Goal: Register for event/course

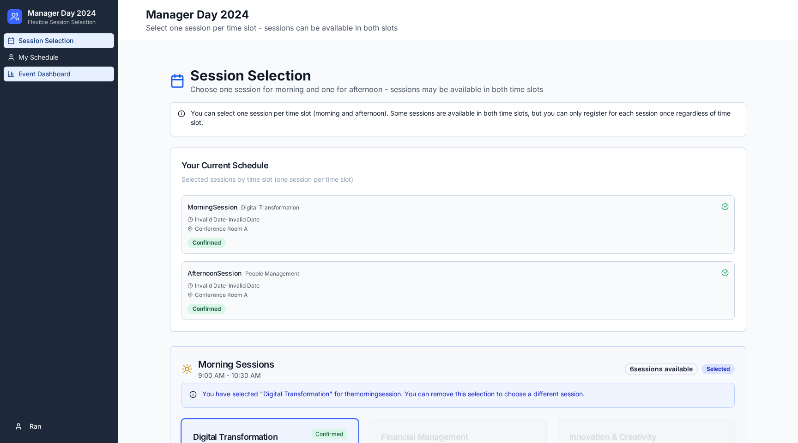
click at [35, 78] on span "Event Dashboard" at bounding box center [44, 73] width 52 height 9
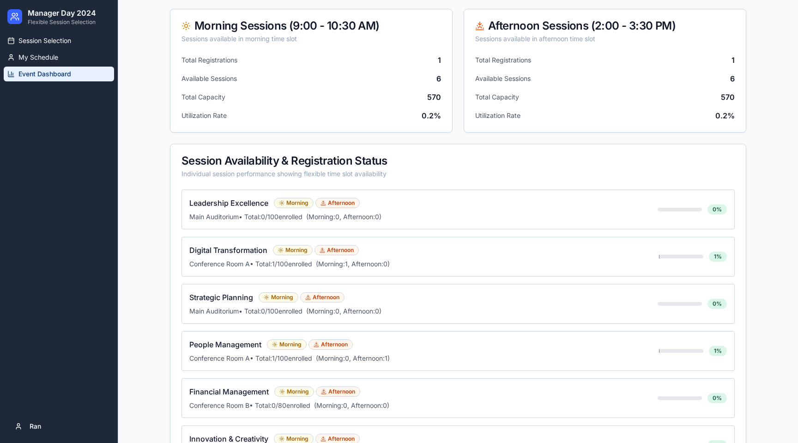
scroll to position [212, 0]
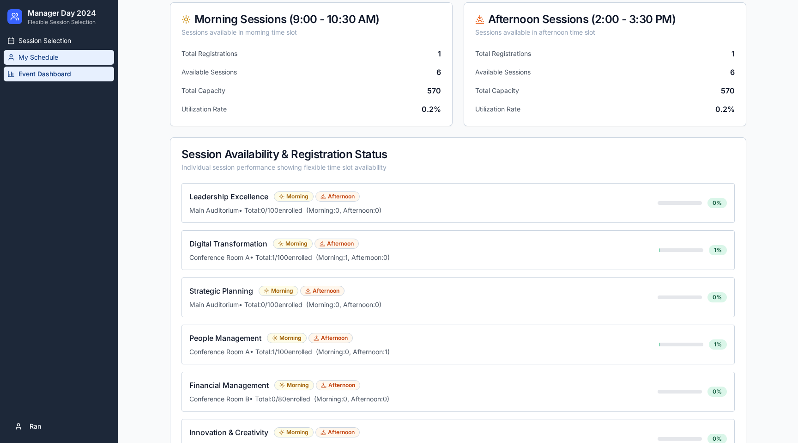
click at [48, 58] on span "My Schedule" at bounding box center [38, 57] width 40 height 9
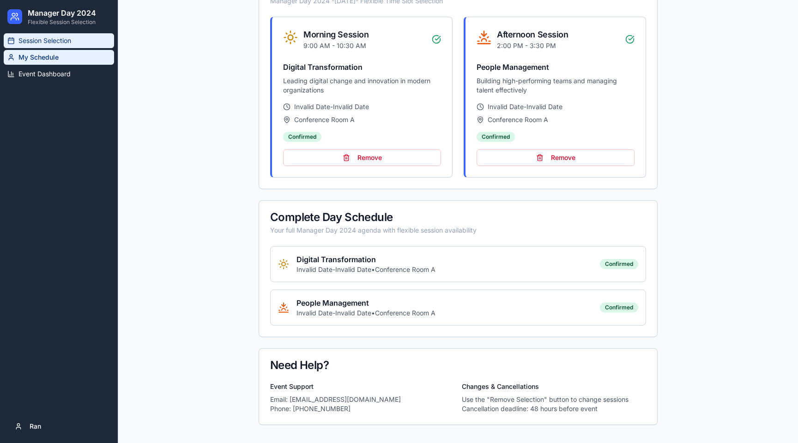
click at [50, 35] on link "Session Selection" at bounding box center [59, 40] width 110 height 15
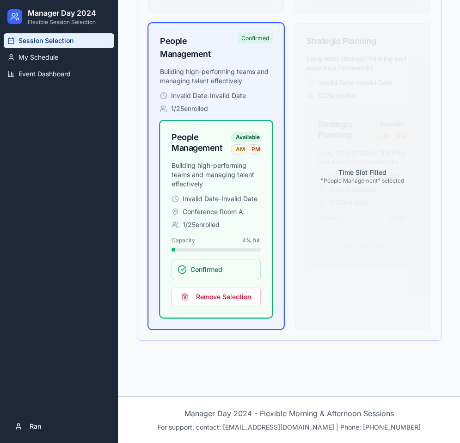
scroll to position [1996, 0]
click at [218, 295] on button "Remove Selection" at bounding box center [215, 296] width 89 height 18
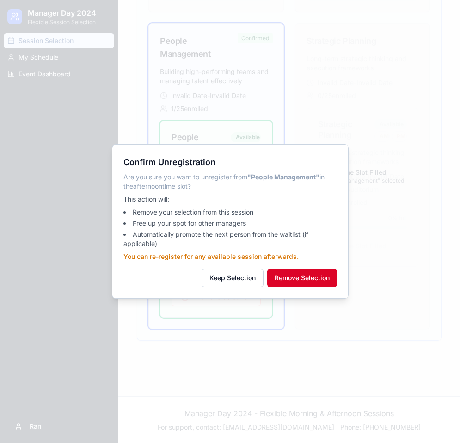
click at [286, 272] on button "Remove Selection" at bounding box center [302, 277] width 70 height 18
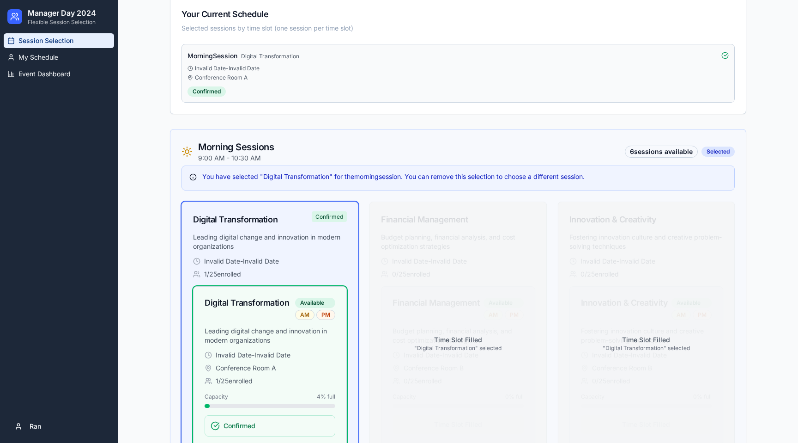
scroll to position [148, 0]
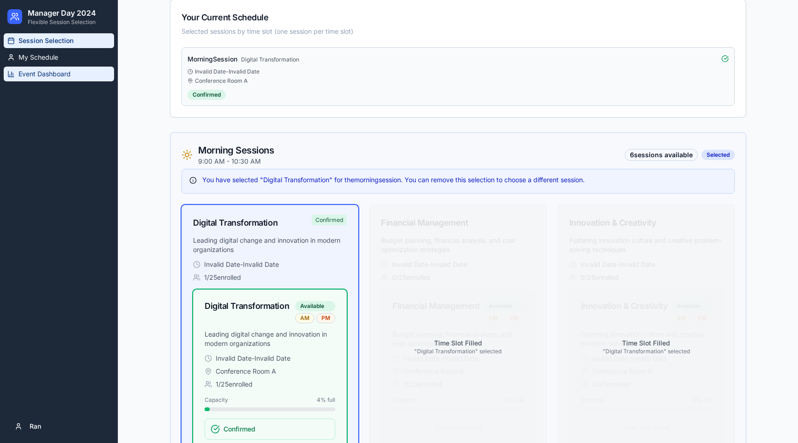
click at [42, 76] on span "Event Dashboard" at bounding box center [44, 73] width 52 height 9
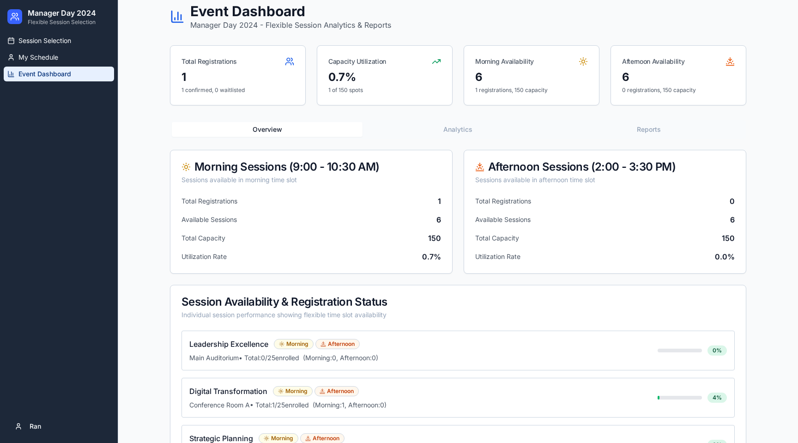
scroll to position [65, 0]
click at [44, 40] on span "Session Selection" at bounding box center [44, 40] width 53 height 9
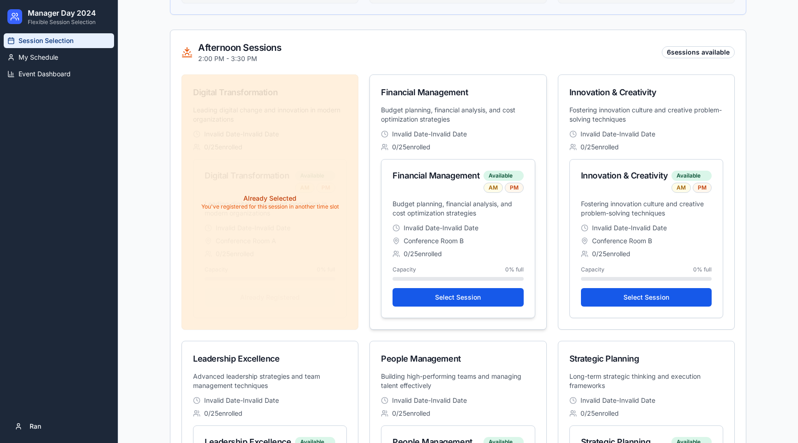
scroll to position [902, 0]
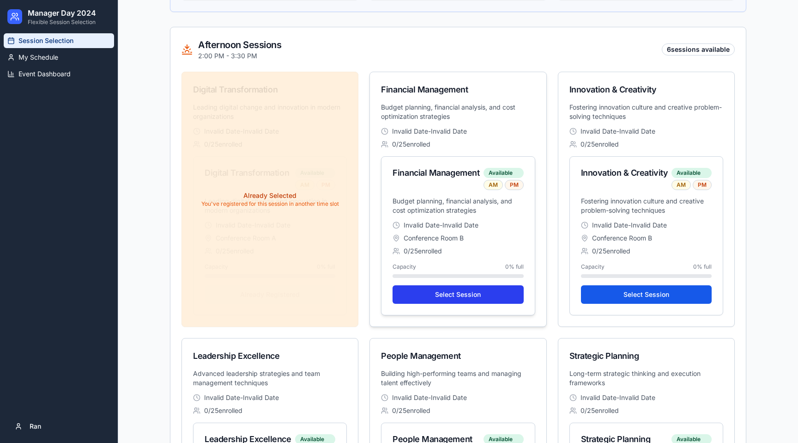
click at [459, 291] on button "Select Session" at bounding box center [458, 294] width 131 height 18
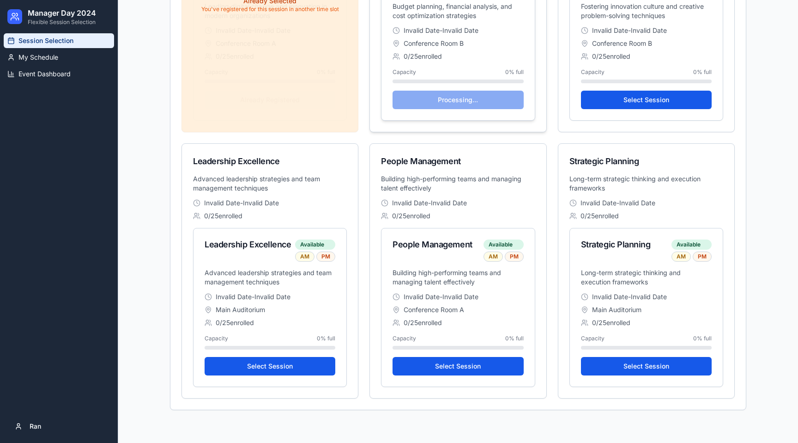
scroll to position [1165, 0]
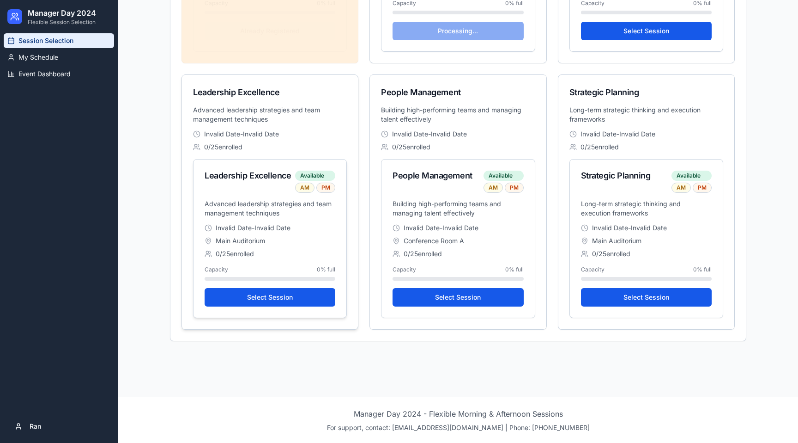
click at [292, 184] on div "Leadership Excellence Available AM PM" at bounding box center [270, 181] width 131 height 22
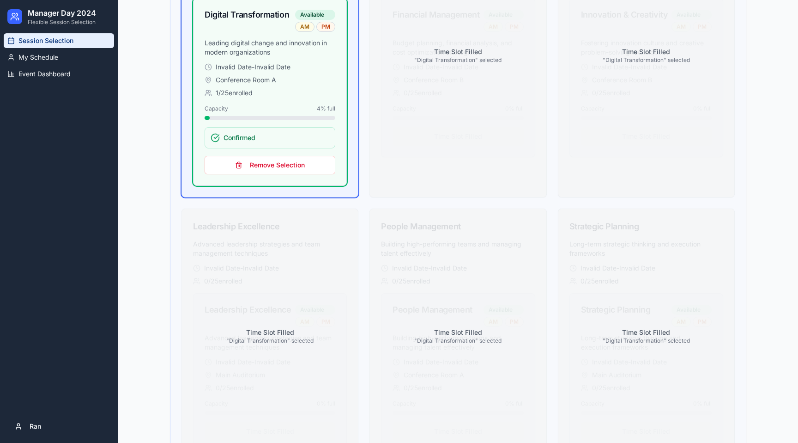
scroll to position [0, 0]
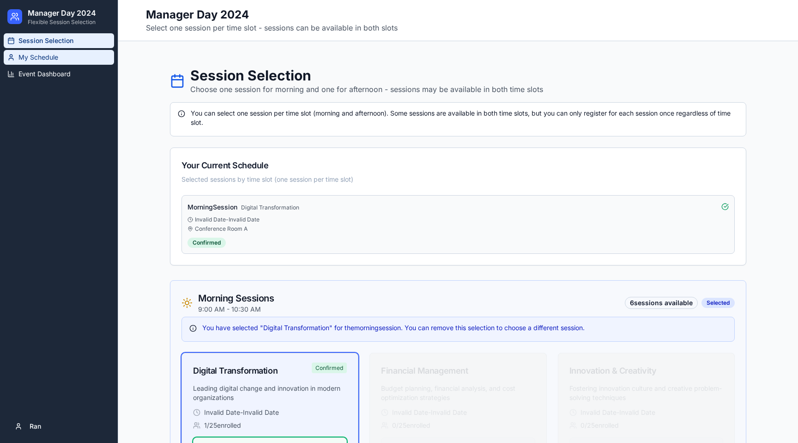
click at [22, 55] on span "My Schedule" at bounding box center [38, 57] width 40 height 9
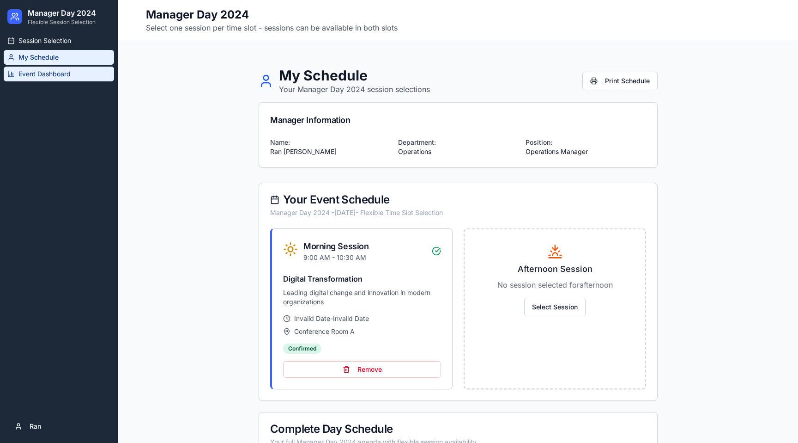
click at [43, 72] on span "Event Dashboard" at bounding box center [44, 73] width 52 height 9
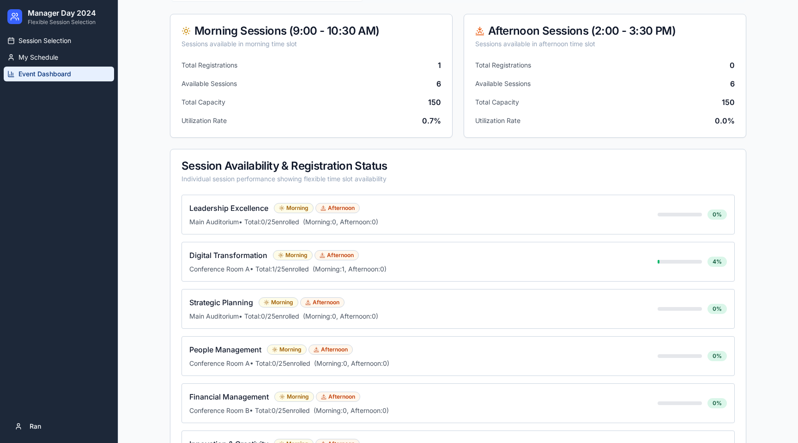
scroll to position [201, 0]
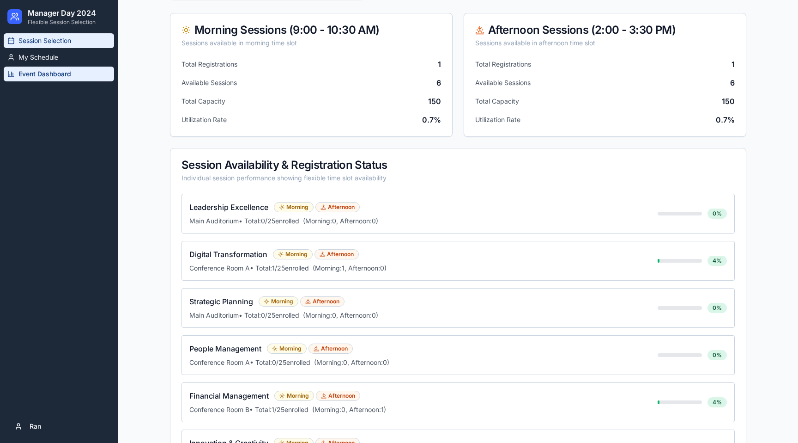
click at [30, 45] on link "Session Selection" at bounding box center [59, 40] width 110 height 15
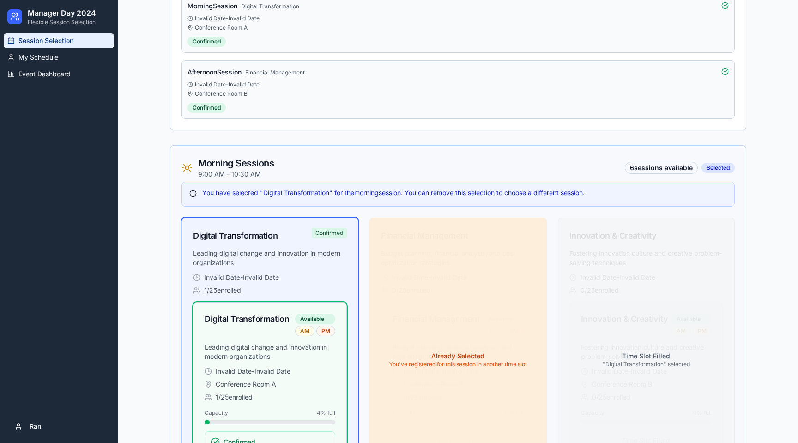
scroll to position [206, 0]
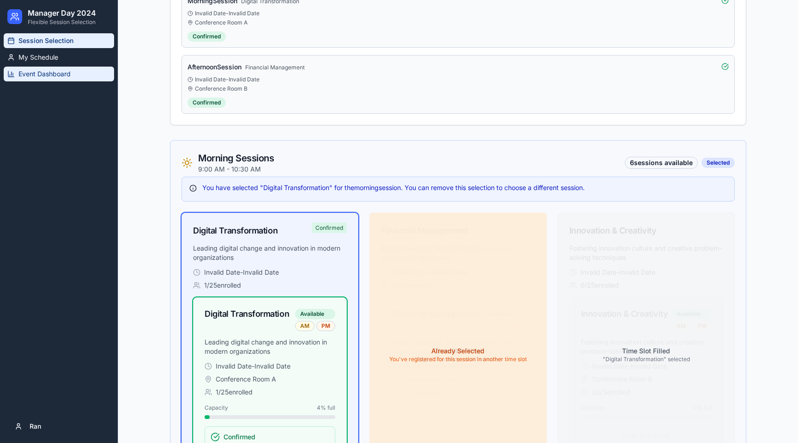
click at [43, 69] on link "Event Dashboard" at bounding box center [59, 74] width 110 height 15
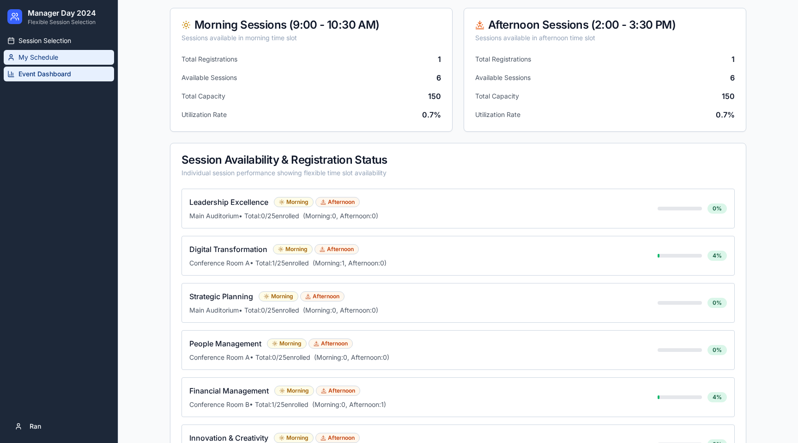
click at [35, 52] on link "My Schedule" at bounding box center [59, 57] width 110 height 15
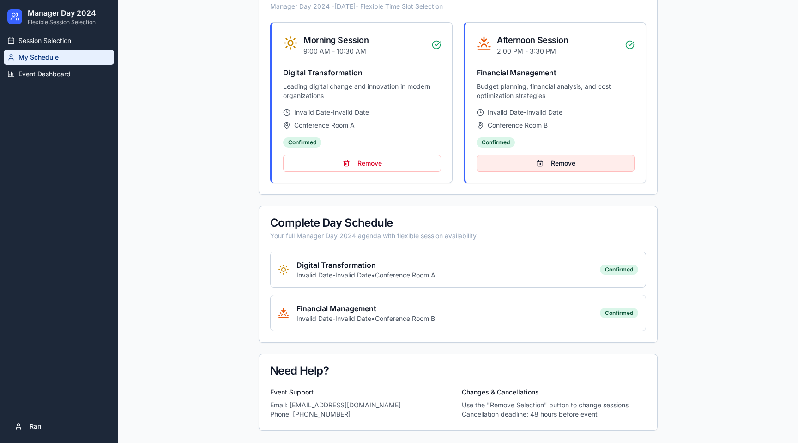
click at [535, 164] on button "Remove" at bounding box center [556, 163] width 158 height 17
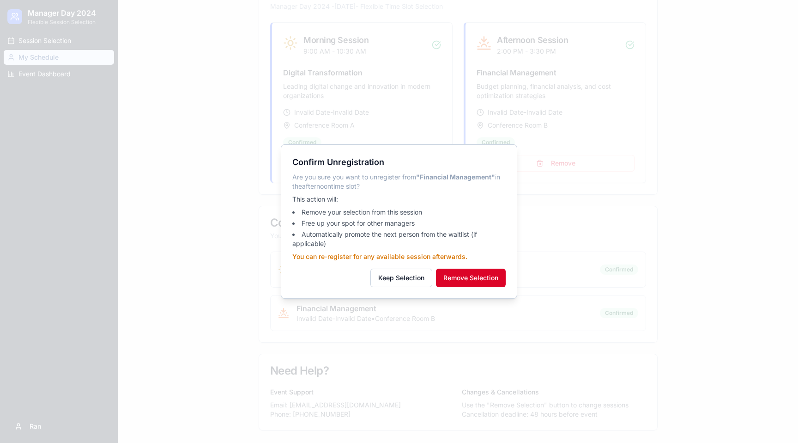
click at [464, 274] on button "Remove Selection" at bounding box center [471, 277] width 70 height 18
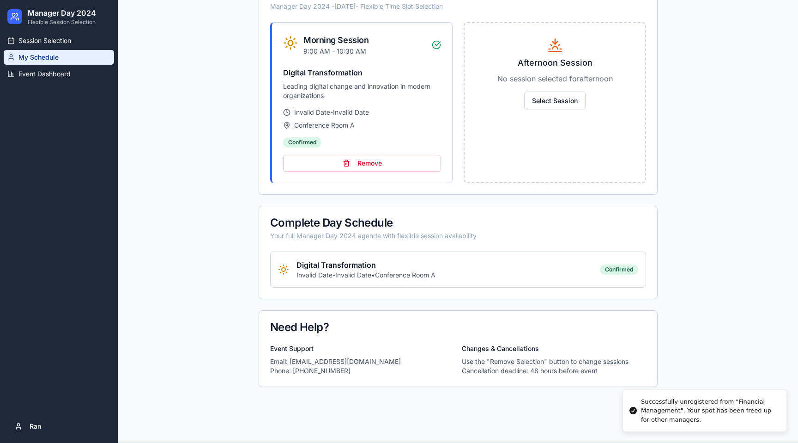
scroll to position [252, 0]
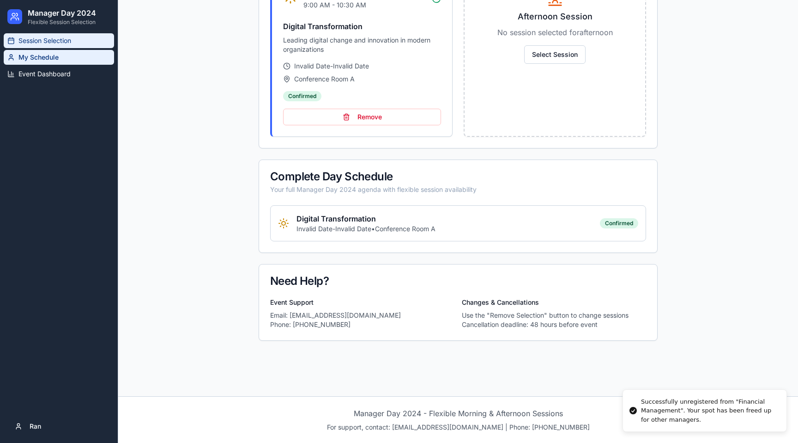
click at [43, 44] on span "Session Selection" at bounding box center [44, 40] width 53 height 9
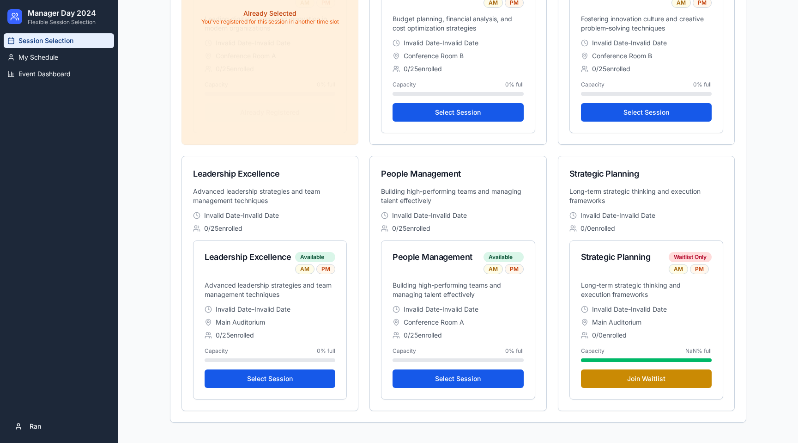
scroll to position [1085, 0]
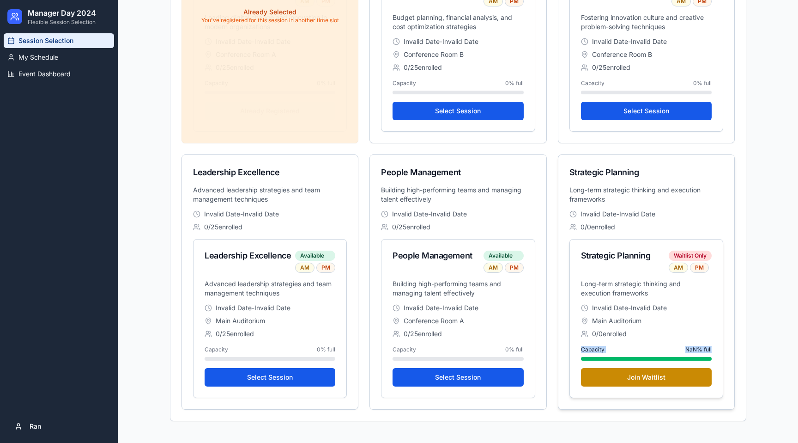
drag, startPoint x: 582, startPoint y: 349, endPoint x: 716, endPoint y: 348, distance: 134.0
click at [716, 348] on div "Invalid Date - Invalid Date Main Auditorium 0 / 0 enrolled Capacity NaN % full …" at bounding box center [646, 350] width 153 height 94
click at [645, 377] on button "Join Waitlist" at bounding box center [646, 377] width 131 height 18
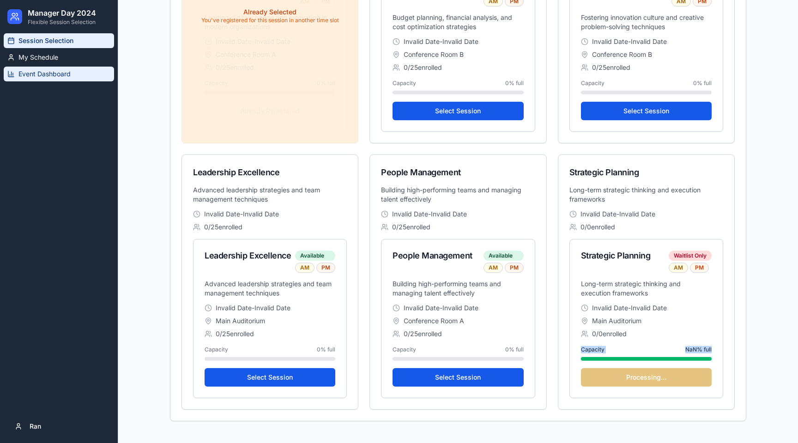
click at [41, 73] on span "Event Dashboard" at bounding box center [44, 73] width 52 height 9
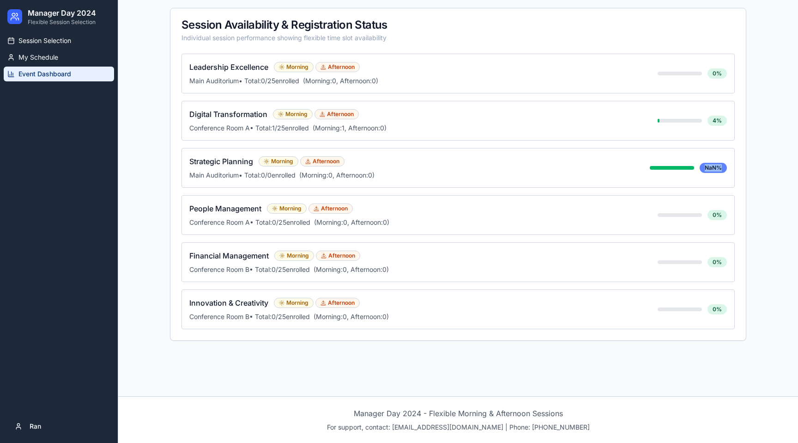
drag, startPoint x: 705, startPoint y: 168, endPoint x: 724, endPoint y: 168, distance: 18.9
click at [724, 168] on div "NaN %" at bounding box center [713, 168] width 27 height 10
copy div "NaN %"
click at [553, 168] on div "Strategic Planning Morning Afternoon Main Auditorium • Total: 1 / 0 enrolled (M…" at bounding box center [416, 168] width 454 height 24
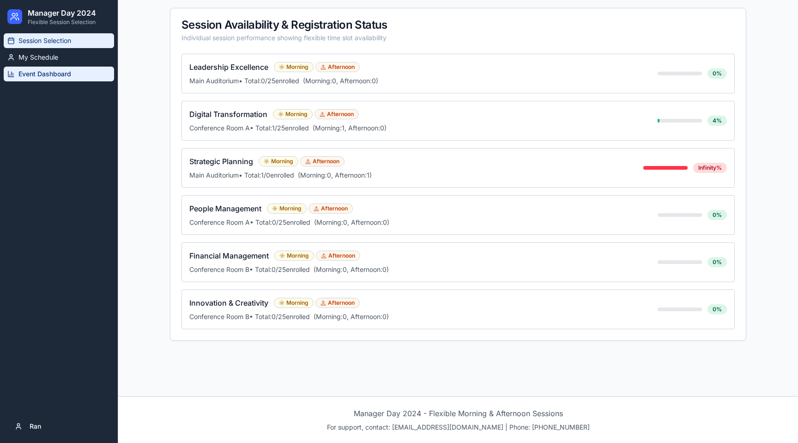
click at [49, 45] on span "Session Selection" at bounding box center [44, 40] width 53 height 9
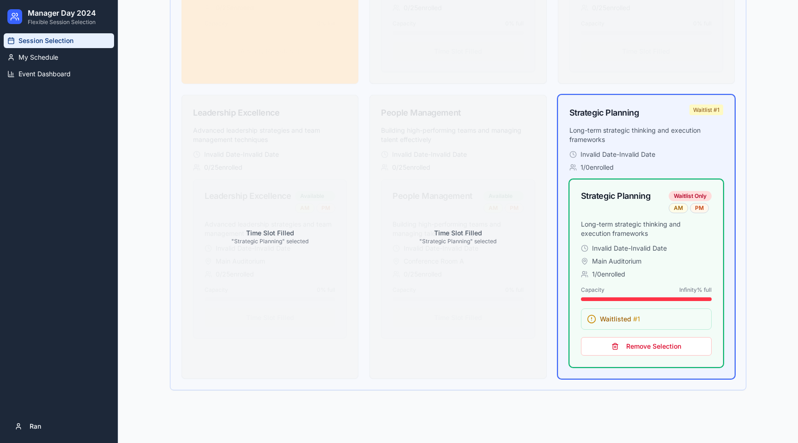
scroll to position [1238, 0]
drag, startPoint x: 676, startPoint y: 287, endPoint x: 719, endPoint y: 287, distance: 43.4
click at [719, 287] on div "Invalid Date - Invalid Date Main Auditorium 1 / 0 enrolled Capacity Infinity % …" at bounding box center [646, 305] width 153 height 123
click at [643, 346] on button "Remove Selection" at bounding box center [646, 346] width 131 height 18
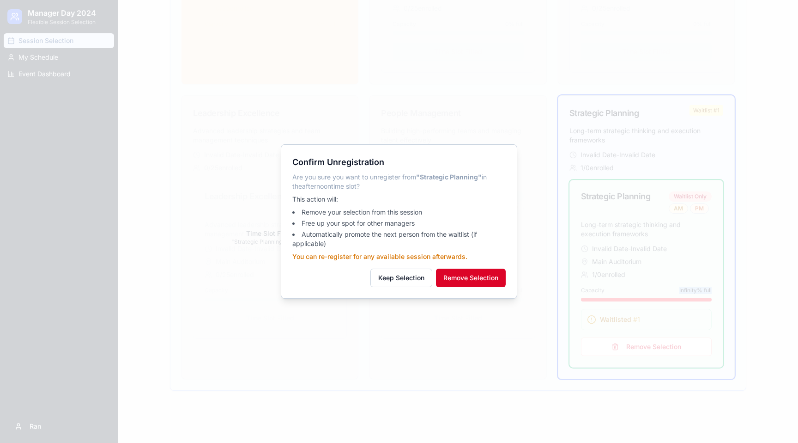
click at [489, 279] on button "Remove Selection" at bounding box center [471, 277] width 70 height 18
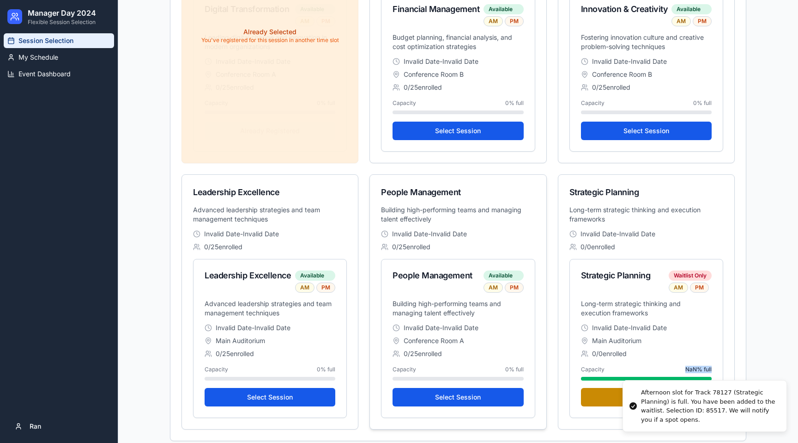
scroll to position [1059, 0]
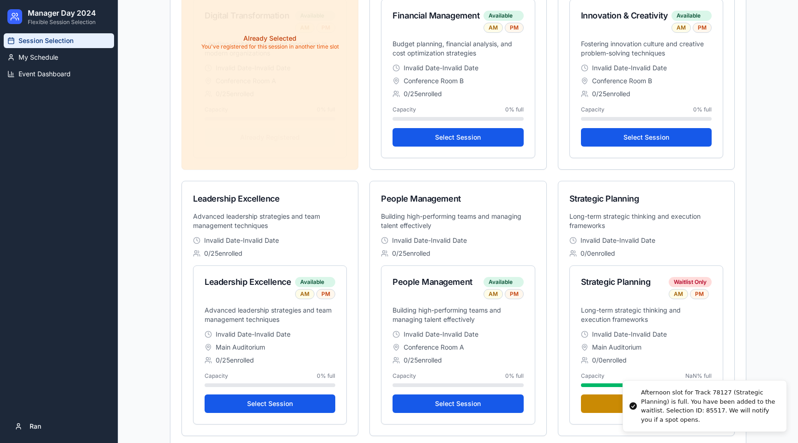
click at [632, 405] on icon "Notifications alt+T" at bounding box center [633, 405] width 7 height 7
click at [745, 420] on div "Afternoon slot for Track 78127 (Strategic Planning) is full. You have been adde…" at bounding box center [710, 406] width 138 height 36
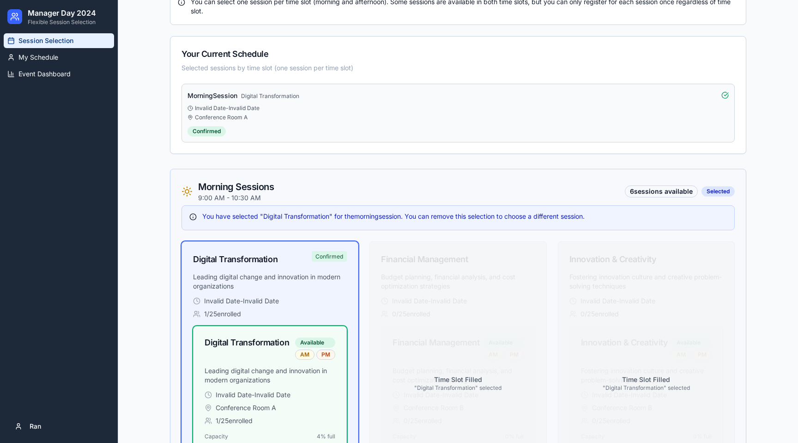
scroll to position [0, 0]
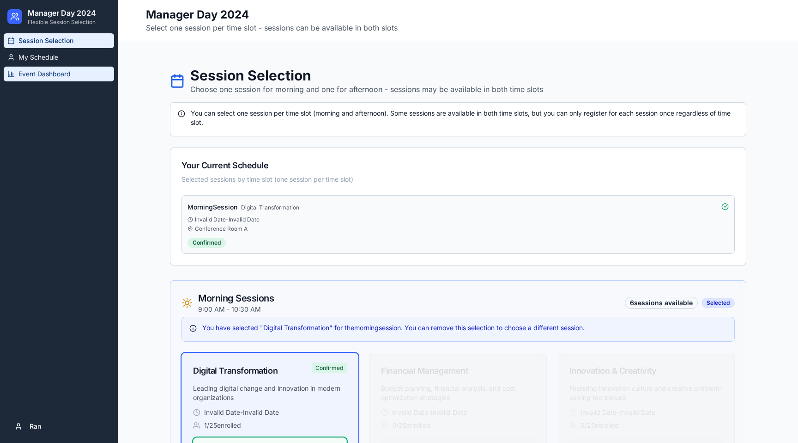
click at [54, 78] on span "Event Dashboard" at bounding box center [44, 73] width 52 height 9
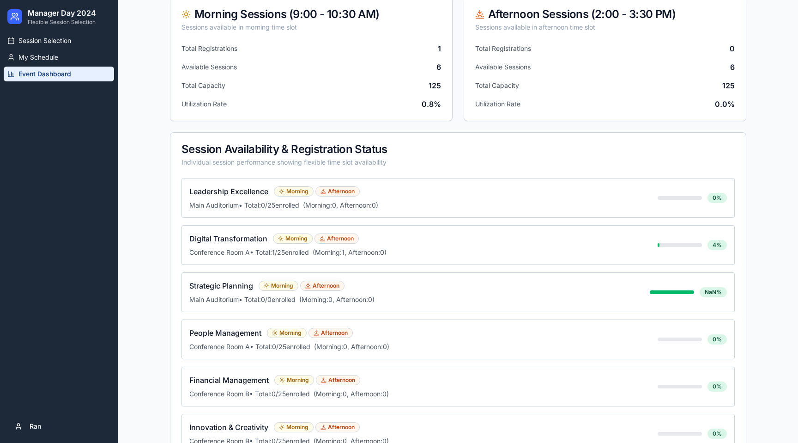
scroll to position [238, 0]
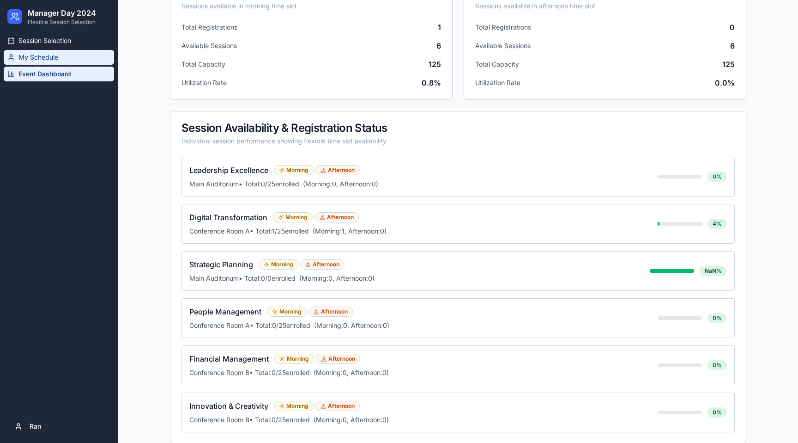
click at [51, 58] on span "My Schedule" at bounding box center [38, 57] width 40 height 9
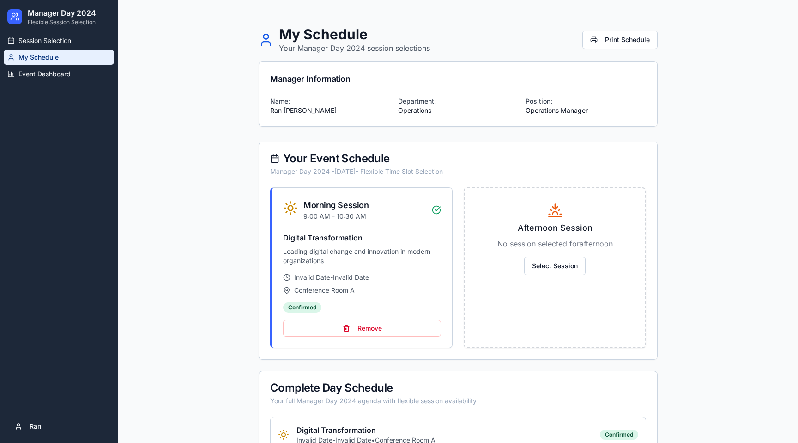
scroll to position [39, 0]
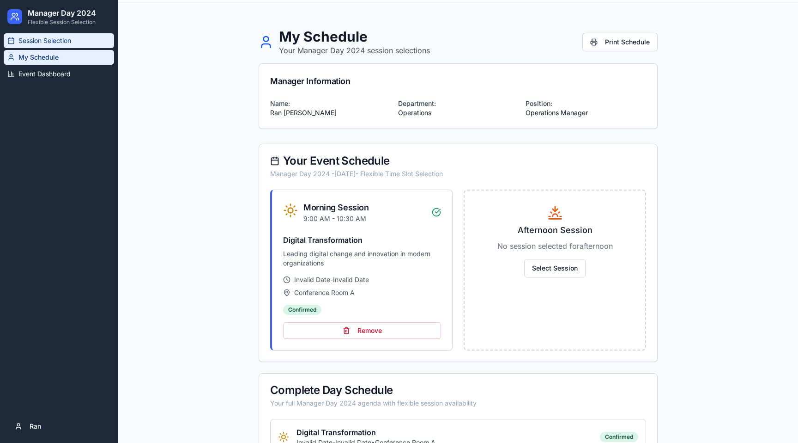
click at [61, 37] on span "Session Selection" at bounding box center [44, 40] width 53 height 9
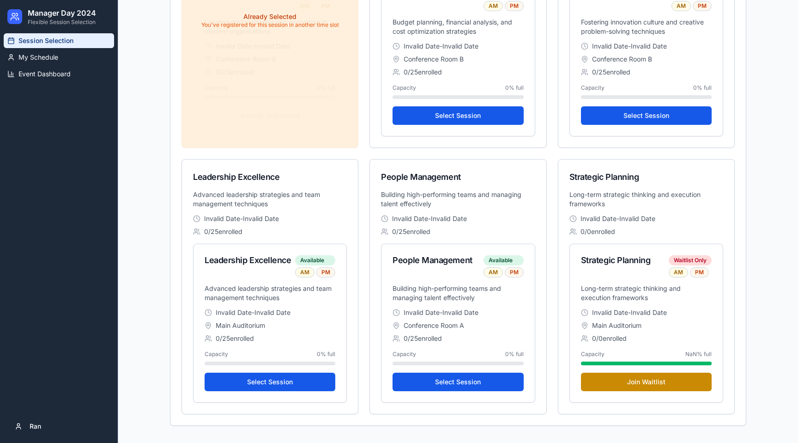
scroll to position [1090, 0]
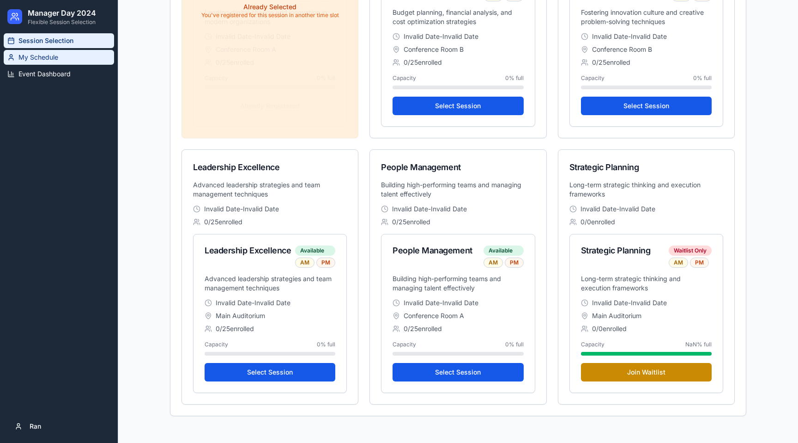
click at [40, 55] on span "My Schedule" at bounding box center [38, 57] width 40 height 9
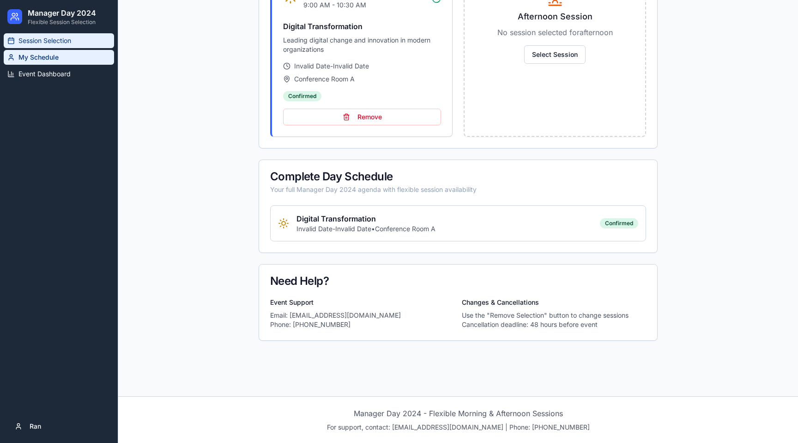
click at [53, 43] on span "Session Selection" at bounding box center [44, 40] width 53 height 9
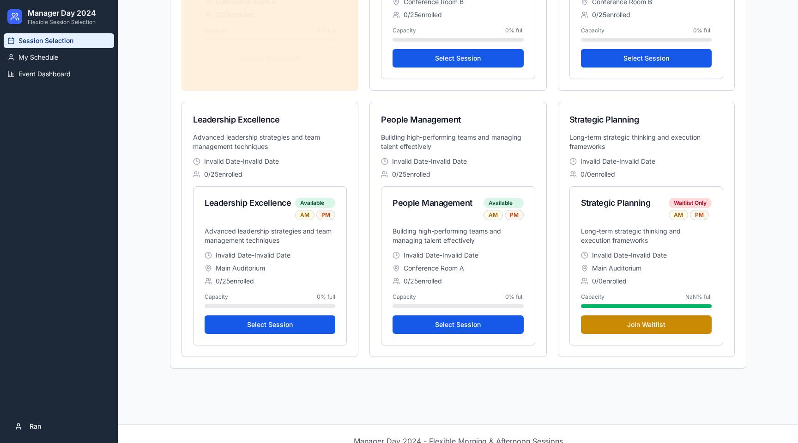
scroll to position [1165, 0]
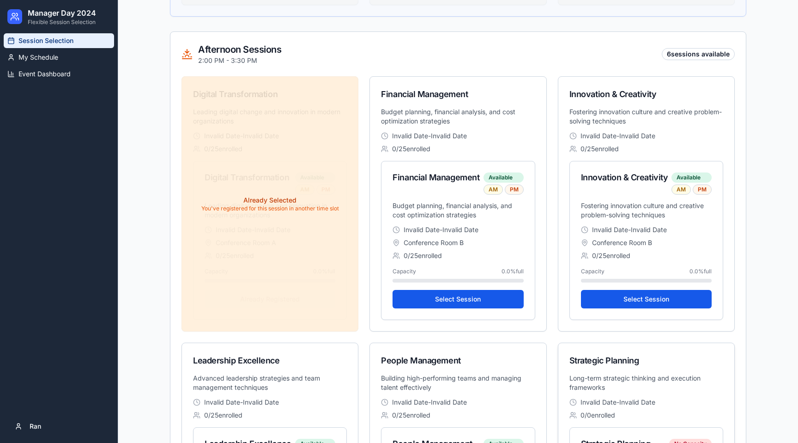
scroll to position [1165, 0]
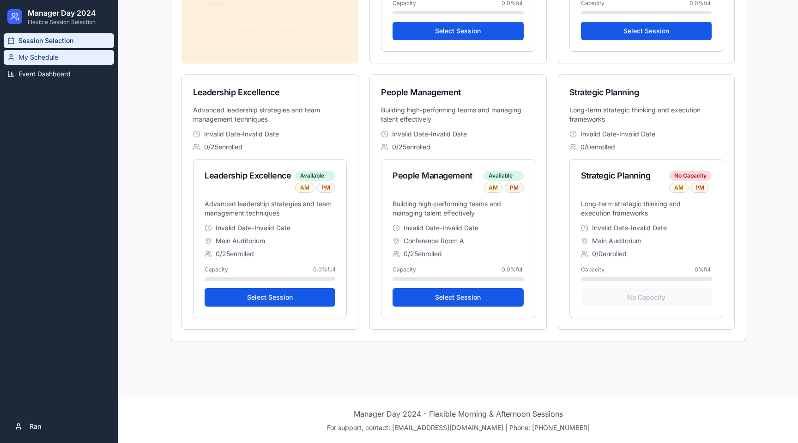
click at [46, 55] on span "My Schedule" at bounding box center [38, 57] width 40 height 9
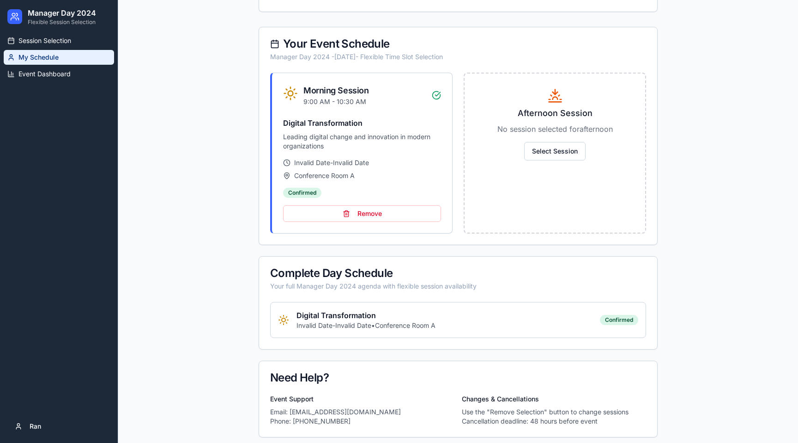
scroll to position [252, 0]
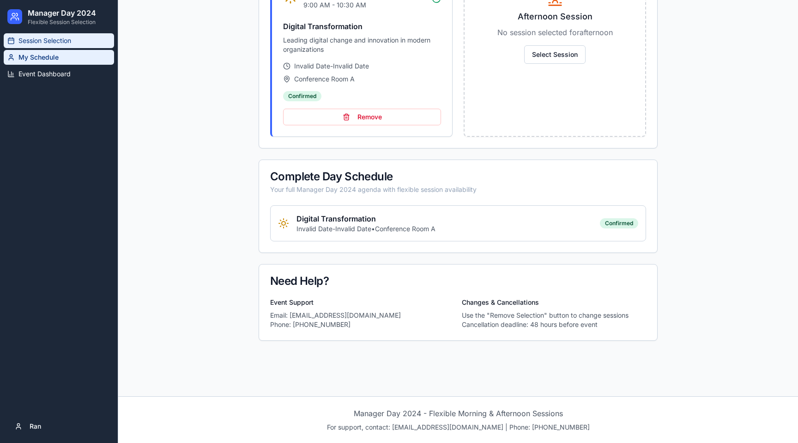
click at [67, 37] on span "Session Selection" at bounding box center [44, 40] width 53 height 9
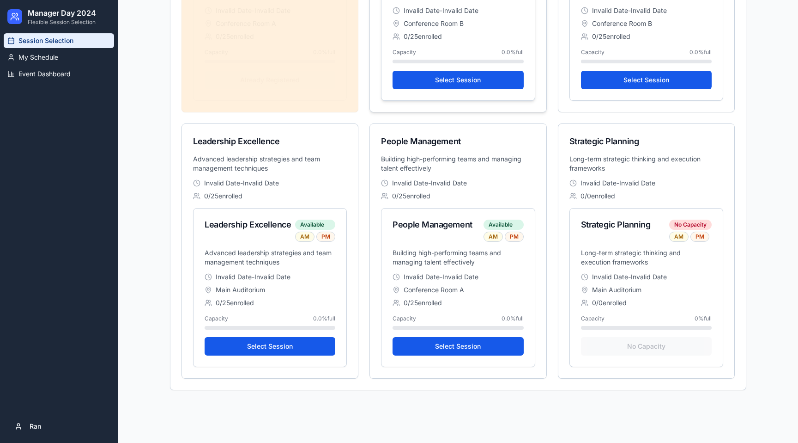
scroll to position [1113, 0]
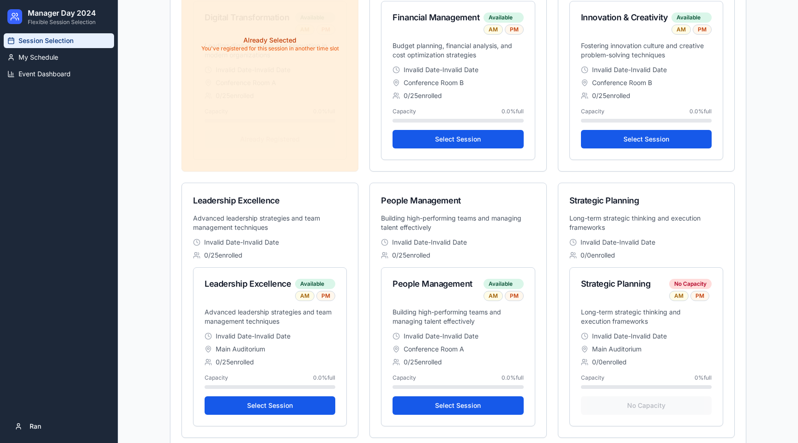
scroll to position [1165, 0]
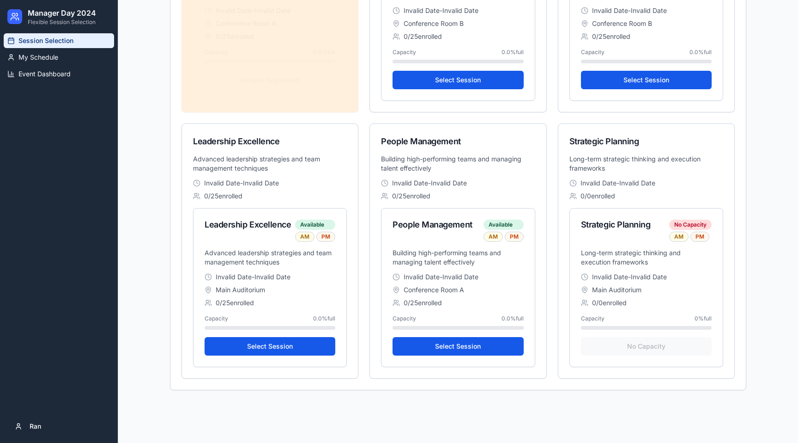
scroll to position [1165, 0]
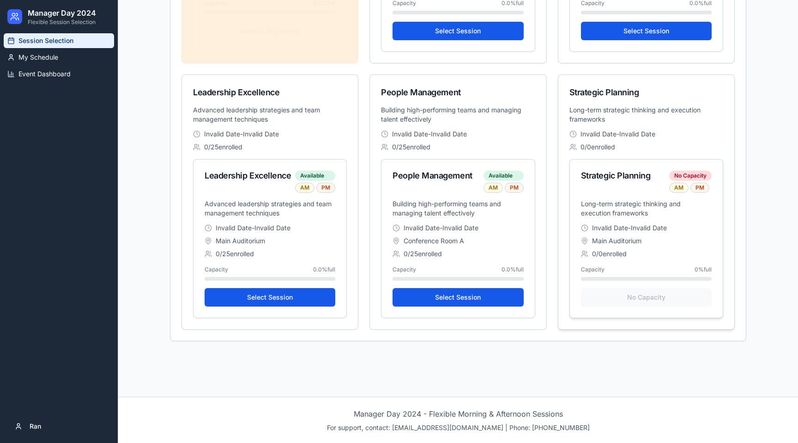
click at [648, 304] on div "No Capacity" at bounding box center [646, 297] width 131 height 18
click at [638, 253] on div "0 / 0 enrolled" at bounding box center [646, 253] width 131 height 9
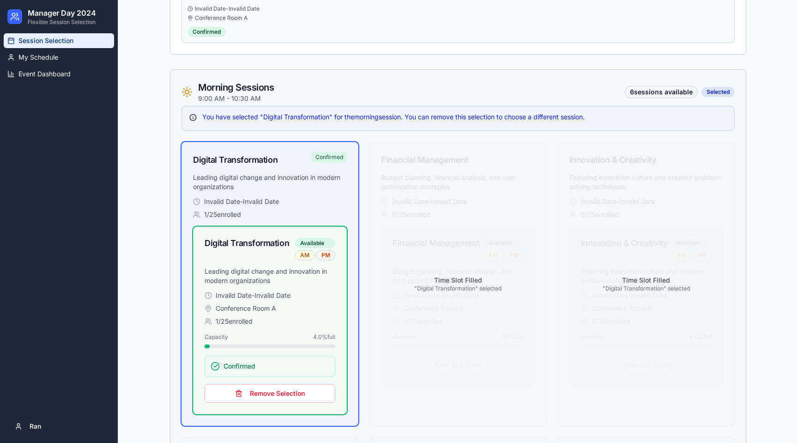
scroll to position [0, 0]
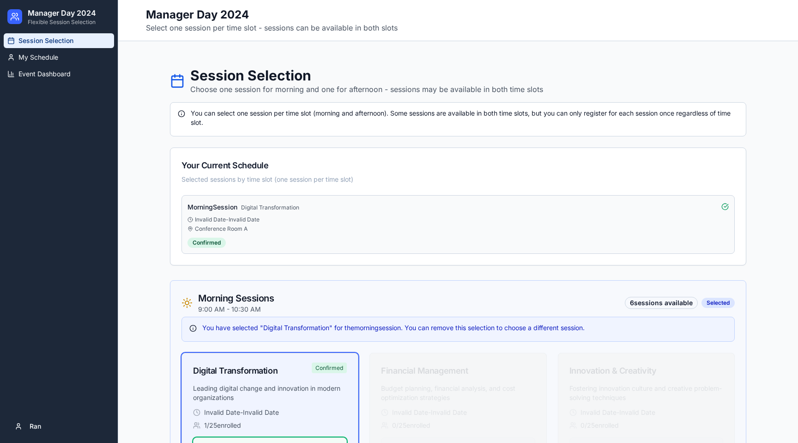
click at [257, 229] on div "Conference Room A" at bounding box center [459, 228] width 542 height 7
click at [45, 54] on span "My Schedule" at bounding box center [38, 57] width 40 height 9
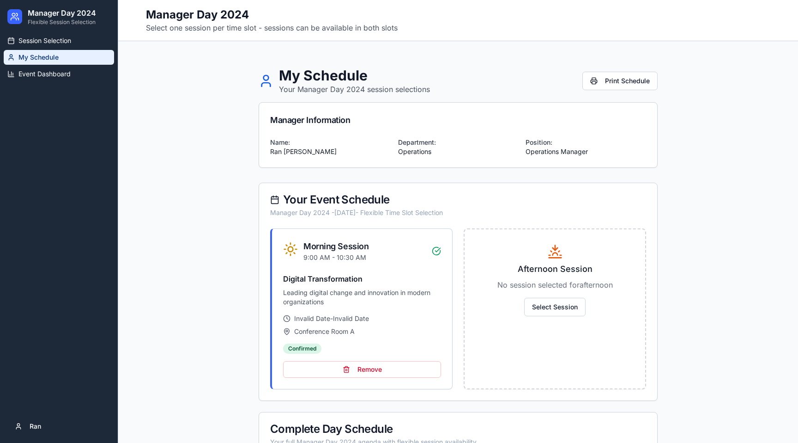
click at [559, 317] on div "Afternoon Session No session selected for afternoon Select Session" at bounding box center [555, 280] width 181 height 102
click at [51, 79] on link "Event Dashboard" at bounding box center [59, 74] width 110 height 15
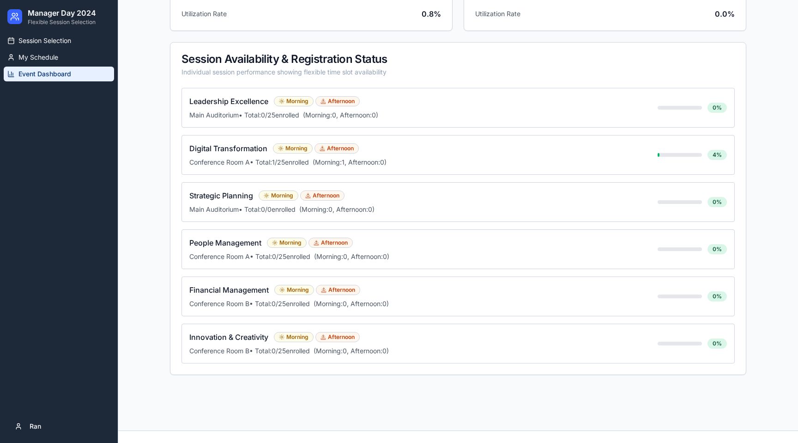
scroll to position [308, 0]
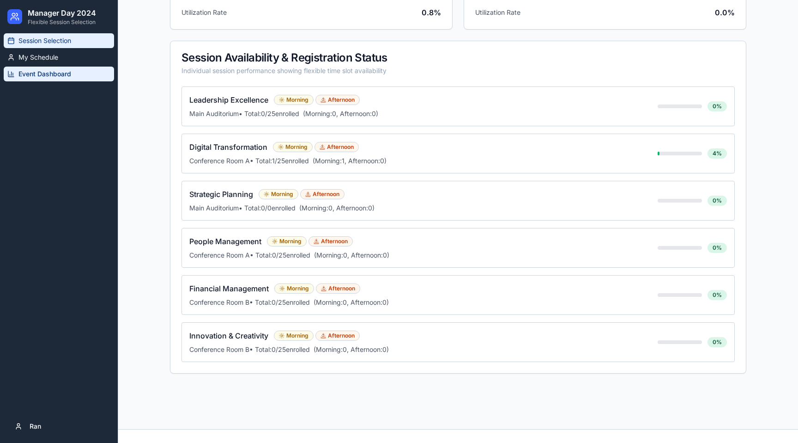
click at [41, 45] on link "Session Selection" at bounding box center [59, 40] width 110 height 15
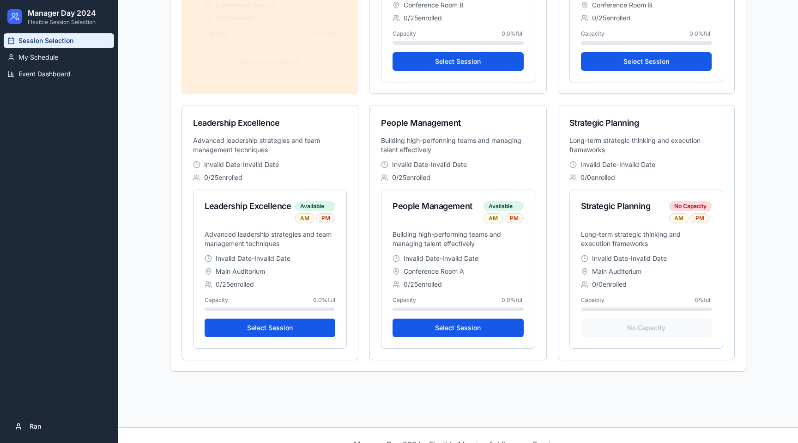
scroll to position [1165, 0]
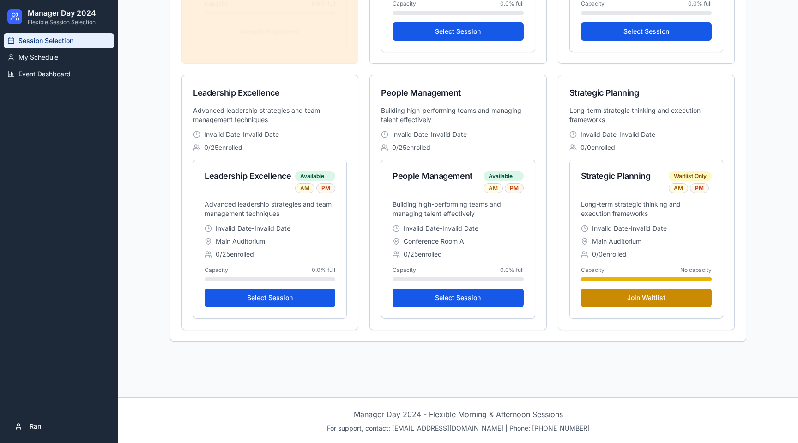
scroll to position [1165, 0]
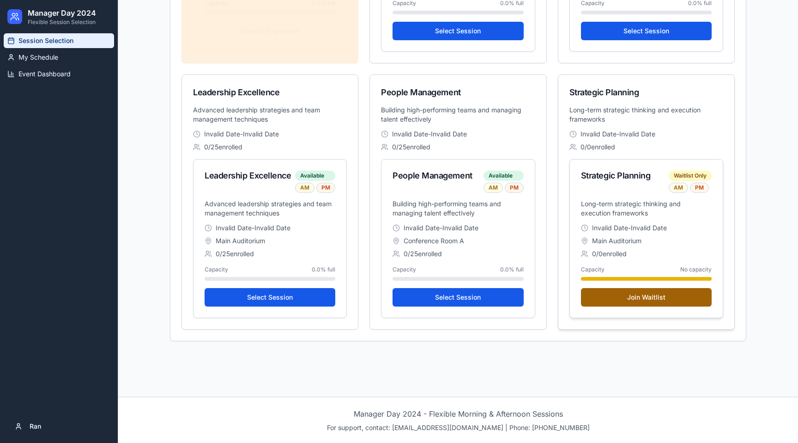
click at [657, 297] on button "Join Waitlist" at bounding box center [646, 297] width 131 height 18
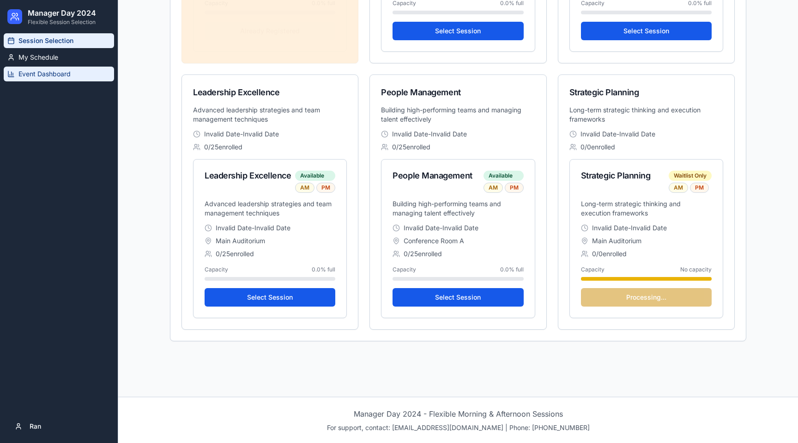
click at [36, 71] on span "Event Dashboard" at bounding box center [44, 73] width 52 height 9
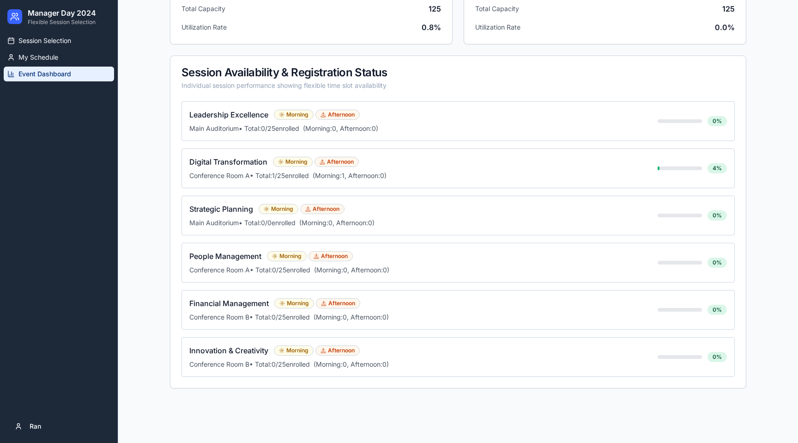
scroll to position [341, 0]
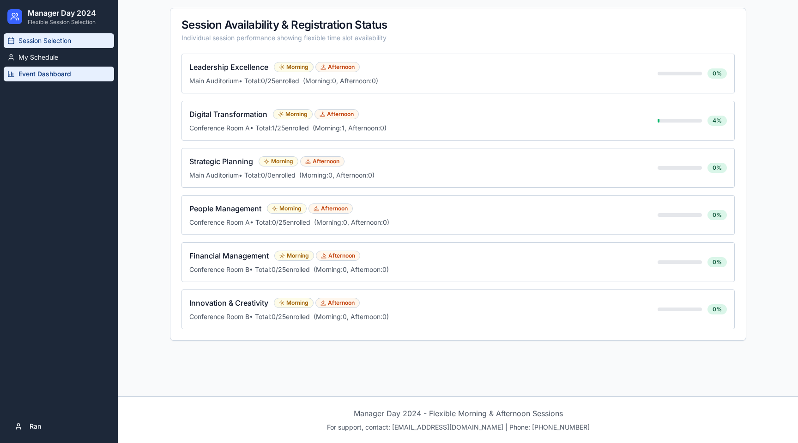
click at [45, 47] on link "Session Selection" at bounding box center [59, 40] width 110 height 15
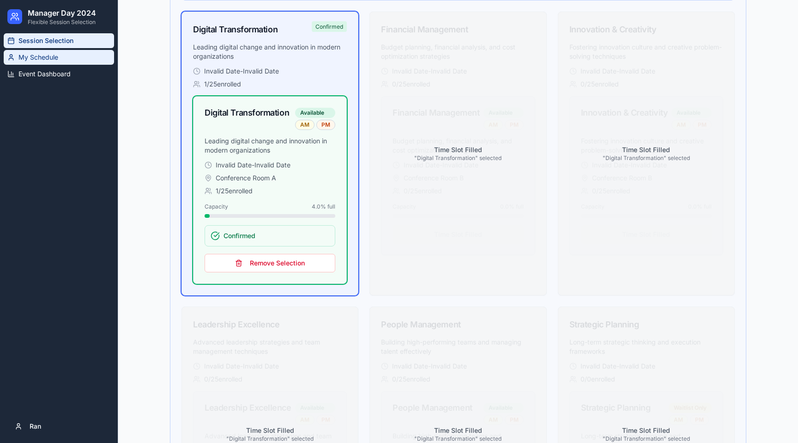
click at [43, 64] on link "My Schedule" at bounding box center [59, 57] width 110 height 15
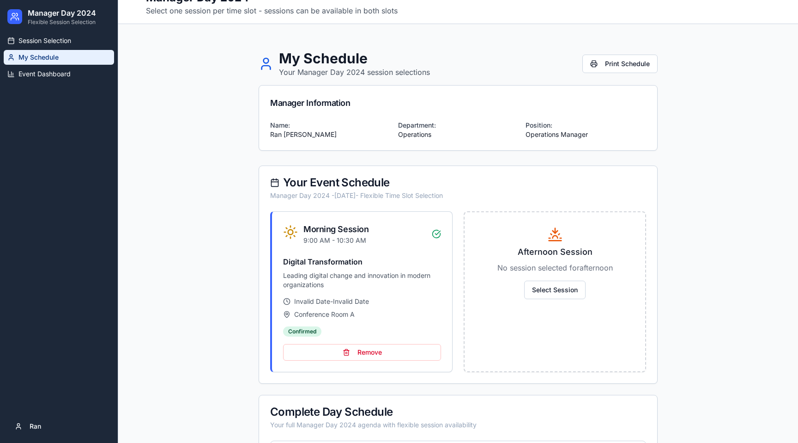
scroll to position [7, 0]
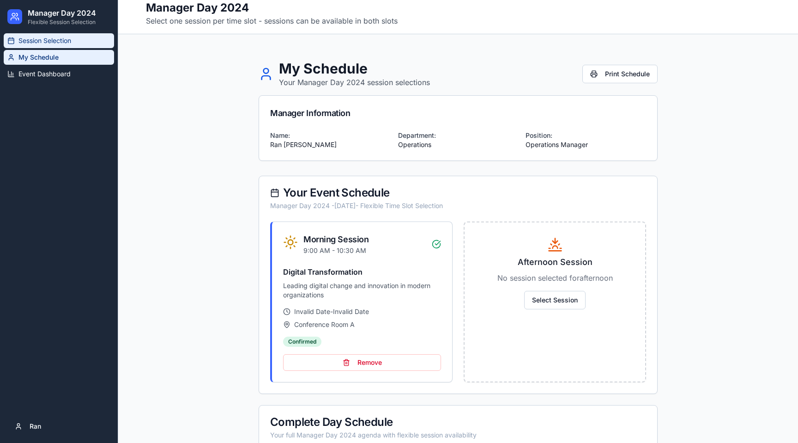
click at [76, 40] on link "Session Selection" at bounding box center [59, 40] width 110 height 15
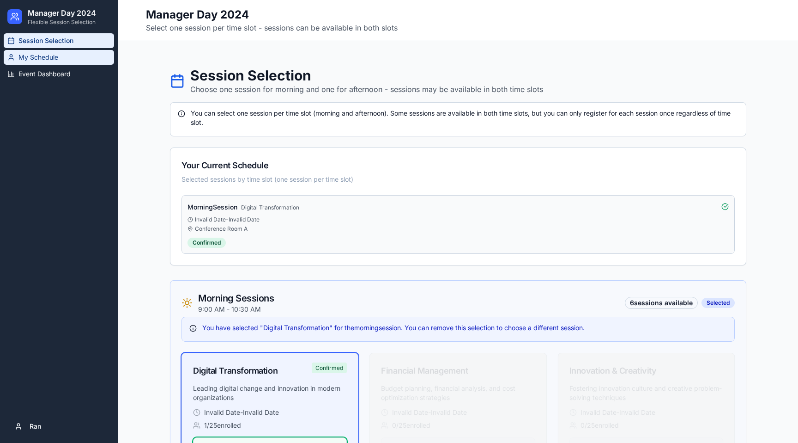
click at [46, 54] on span "My Schedule" at bounding box center [38, 57] width 40 height 9
